Goal: Task Accomplishment & Management: Use online tool/utility

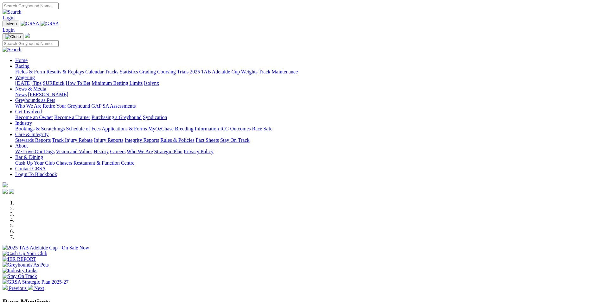
scroll to position [7, 0]
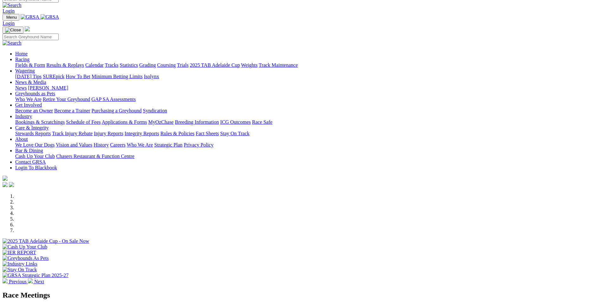
click at [65, 119] on link "Bookings & Scratchings" at bounding box center [39, 121] width 49 height 5
